Goal: Transaction & Acquisition: Purchase product/service

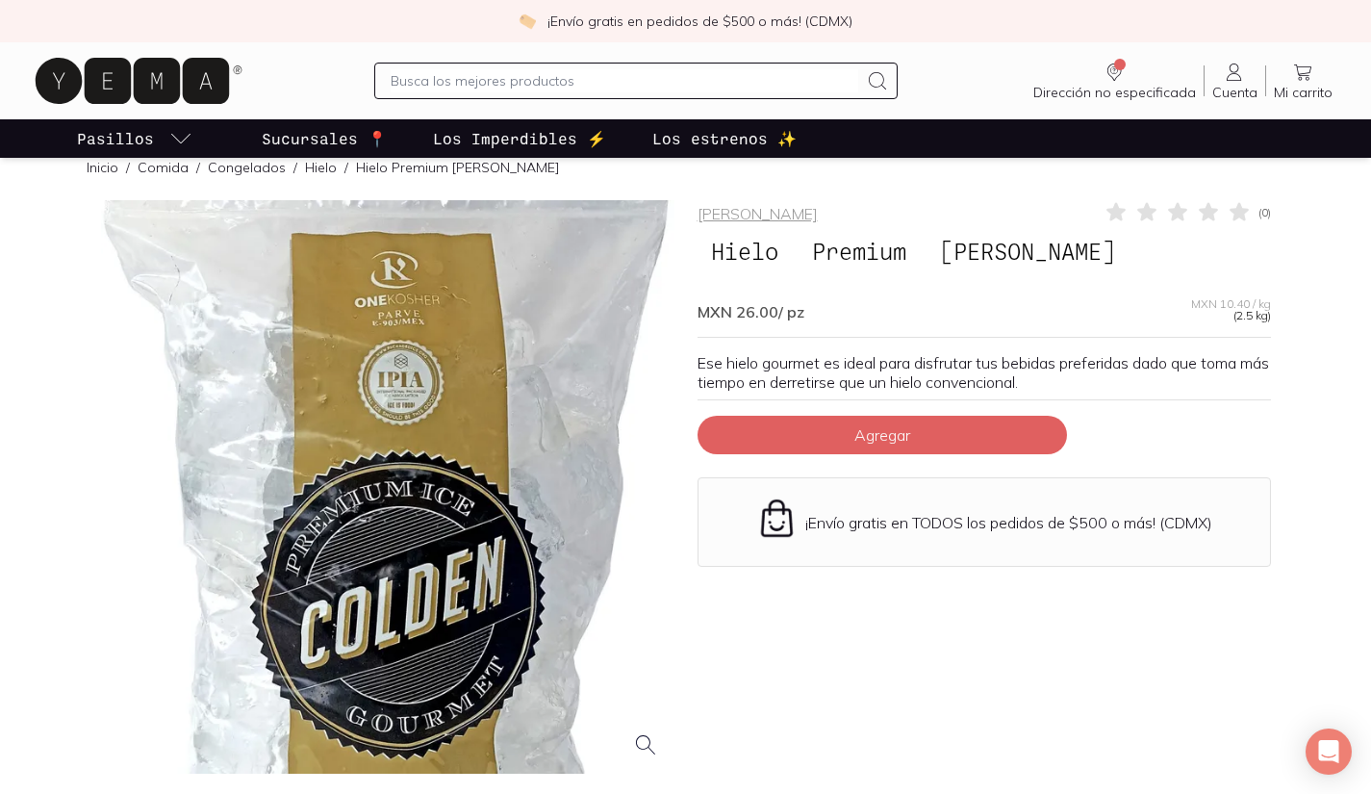
click at [850, 247] on span "Premium" at bounding box center [858, 251] width 121 height 37
drag, startPoint x: 901, startPoint y: 262, endPoint x: 887, endPoint y: 254, distance: 16.4
click at [887, 254] on span "Premium" at bounding box center [858, 251] width 121 height 37
click at [973, 256] on span "[PERSON_NAME]" at bounding box center [1027, 251] width 202 height 37
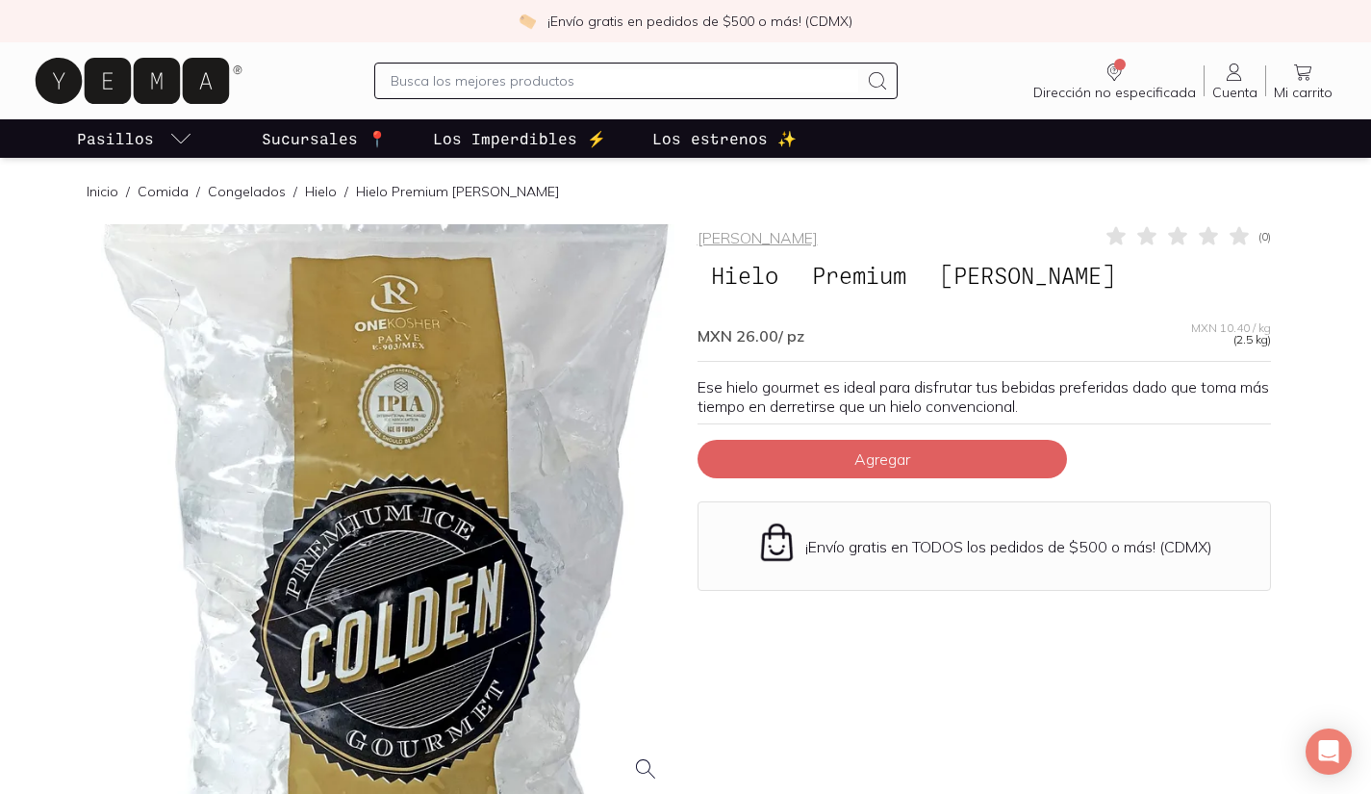
click at [305, 192] on link "Hielo" at bounding box center [321, 191] width 32 height 17
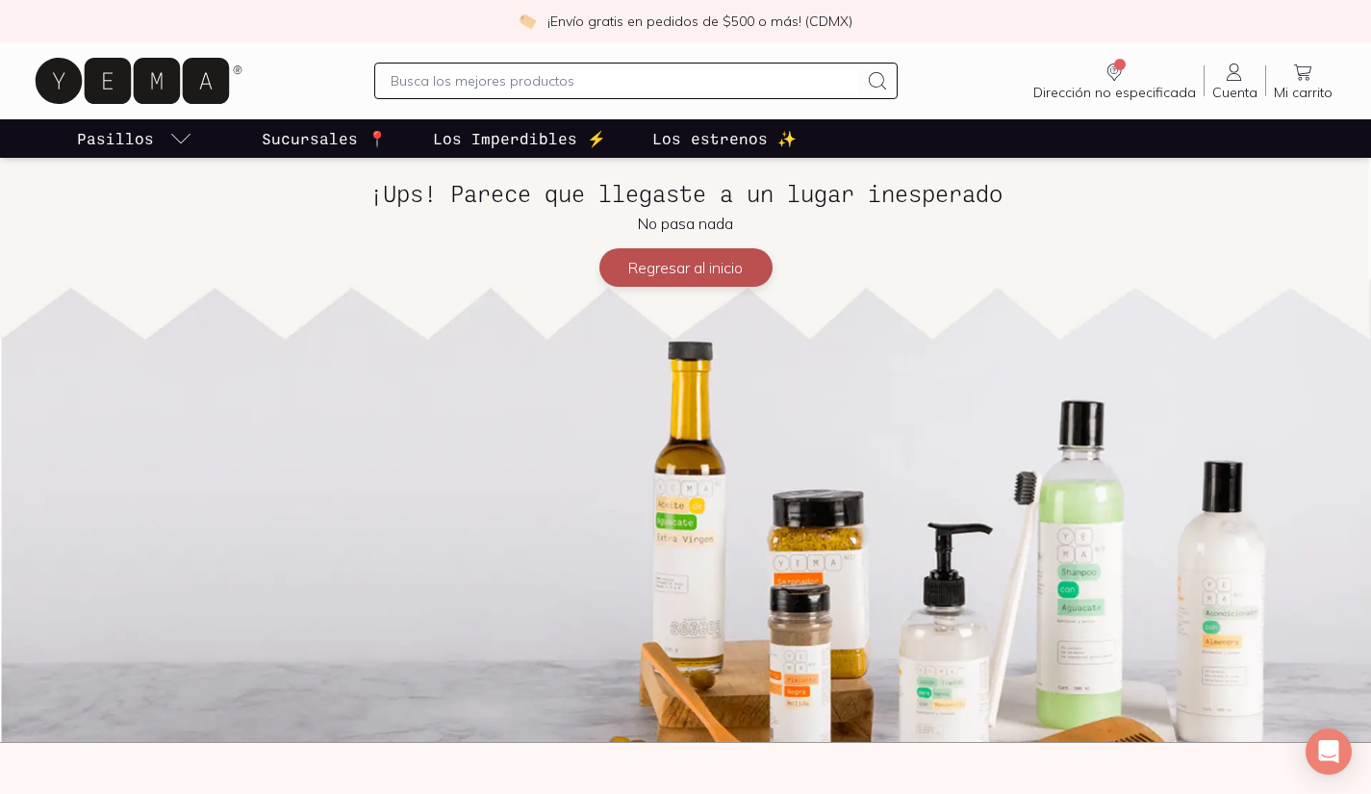
click at [633, 283] on button "Regresar al inicio" at bounding box center [685, 267] width 173 height 38
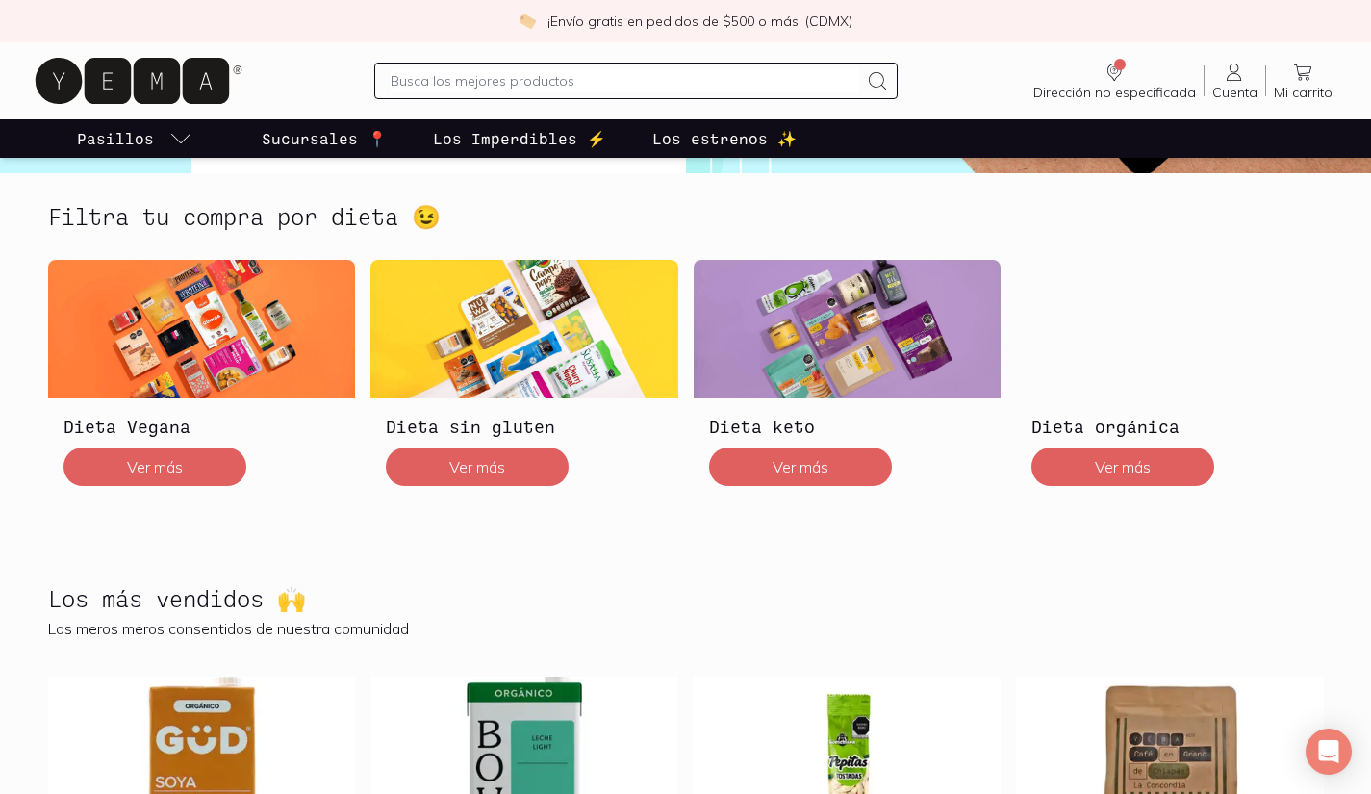
scroll to position [486, 0]
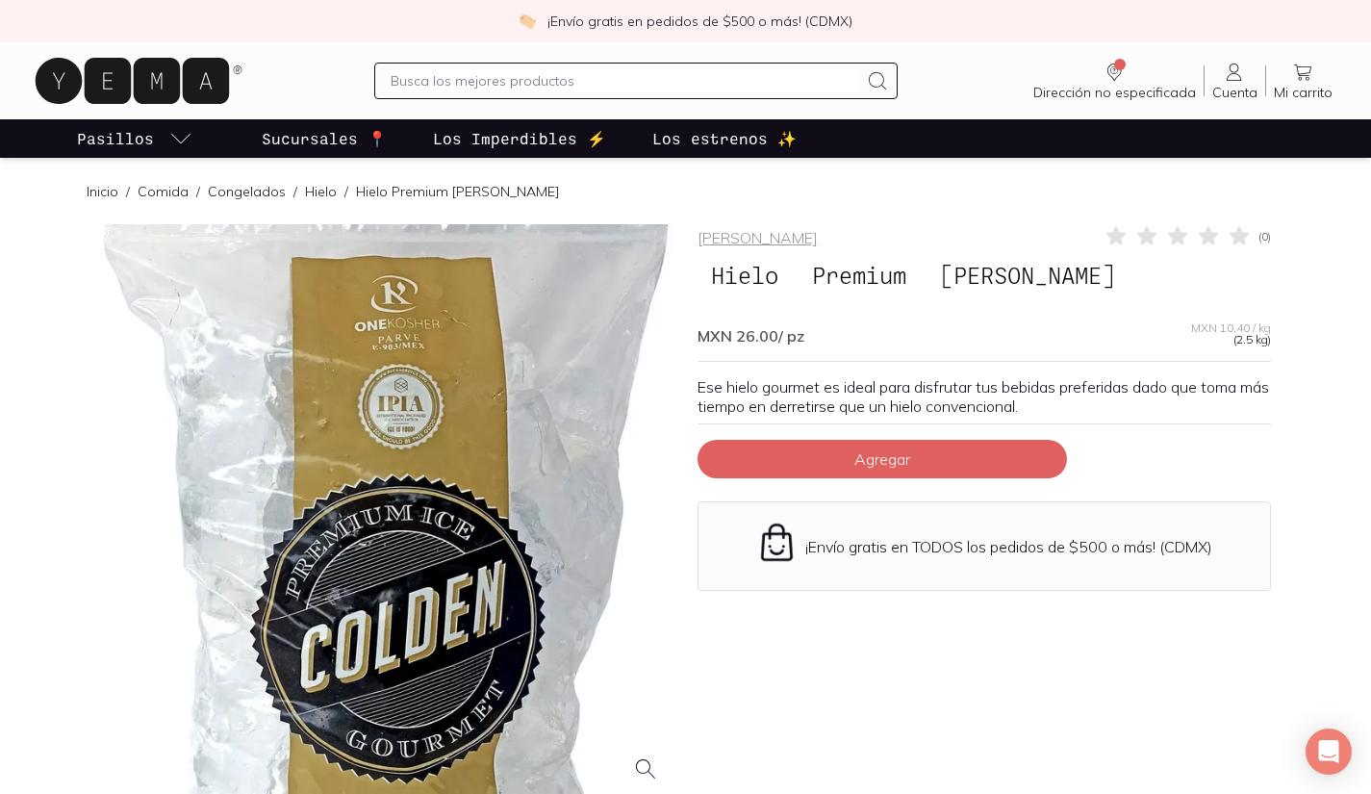
click at [393, 193] on p "Hielo Premium [PERSON_NAME]" at bounding box center [457, 191] width 203 height 19
click at [367, 190] on p "Hielo Premium [PERSON_NAME]" at bounding box center [457, 191] width 203 height 19
drag, startPoint x: 444, startPoint y: 190, endPoint x: 366, endPoint y: 190, distance: 78.9
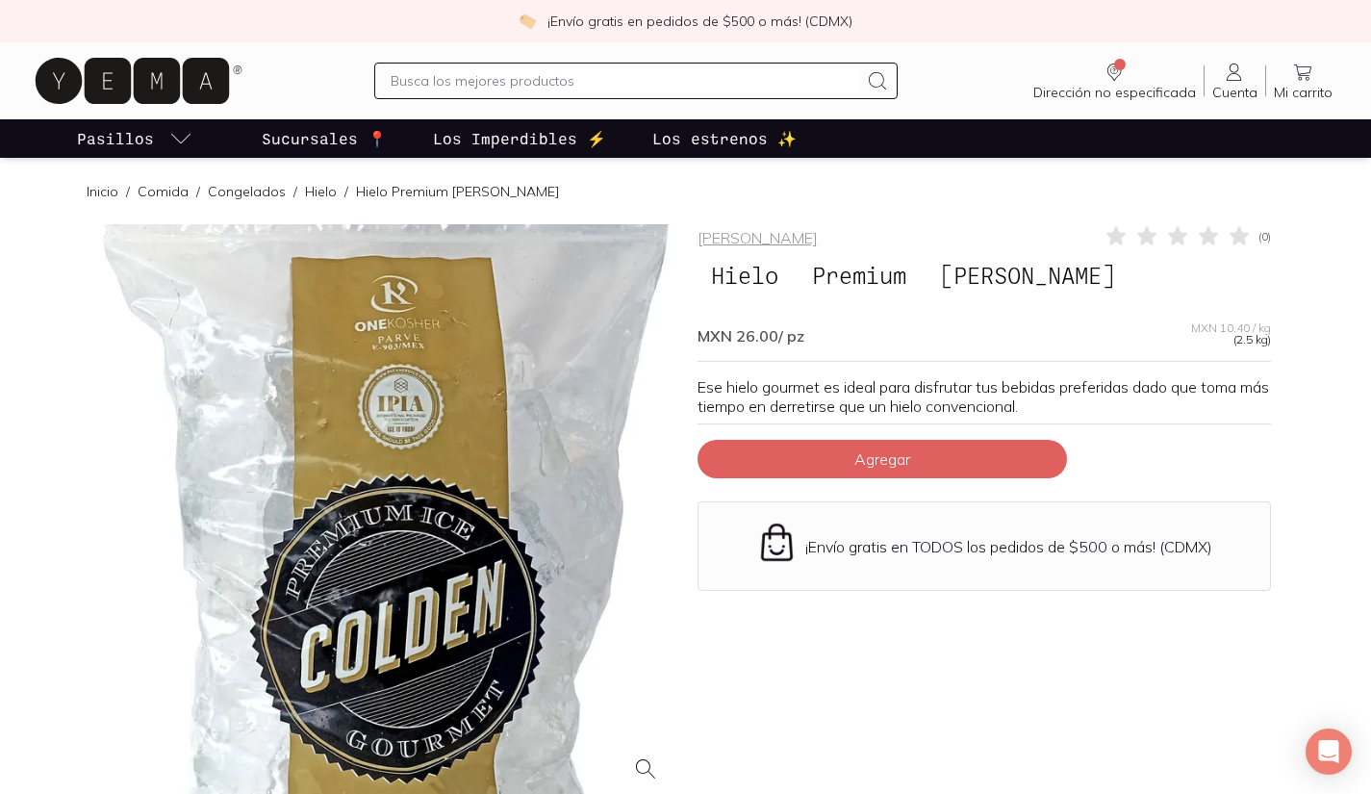
click at [443, 190] on p "Hielo Premium [PERSON_NAME]" at bounding box center [457, 191] width 203 height 19
click at [317, 187] on link "Hielo" at bounding box center [321, 191] width 32 height 17
